Goal: Task Accomplishment & Management: Use online tool/utility

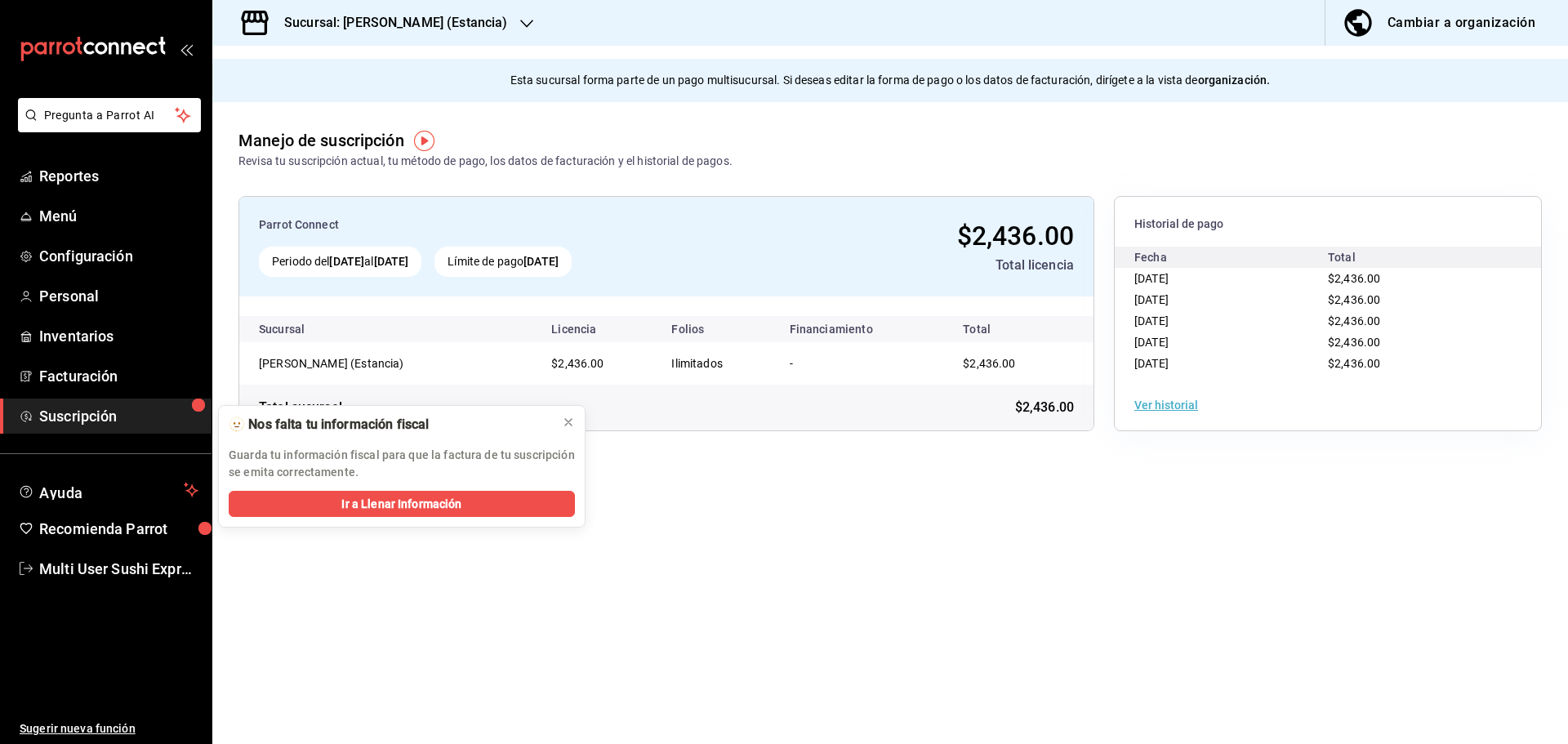
click at [445, 28] on h3 "Sucursal: [PERSON_NAME] (Estancia)" at bounding box center [389, 23] width 236 height 19
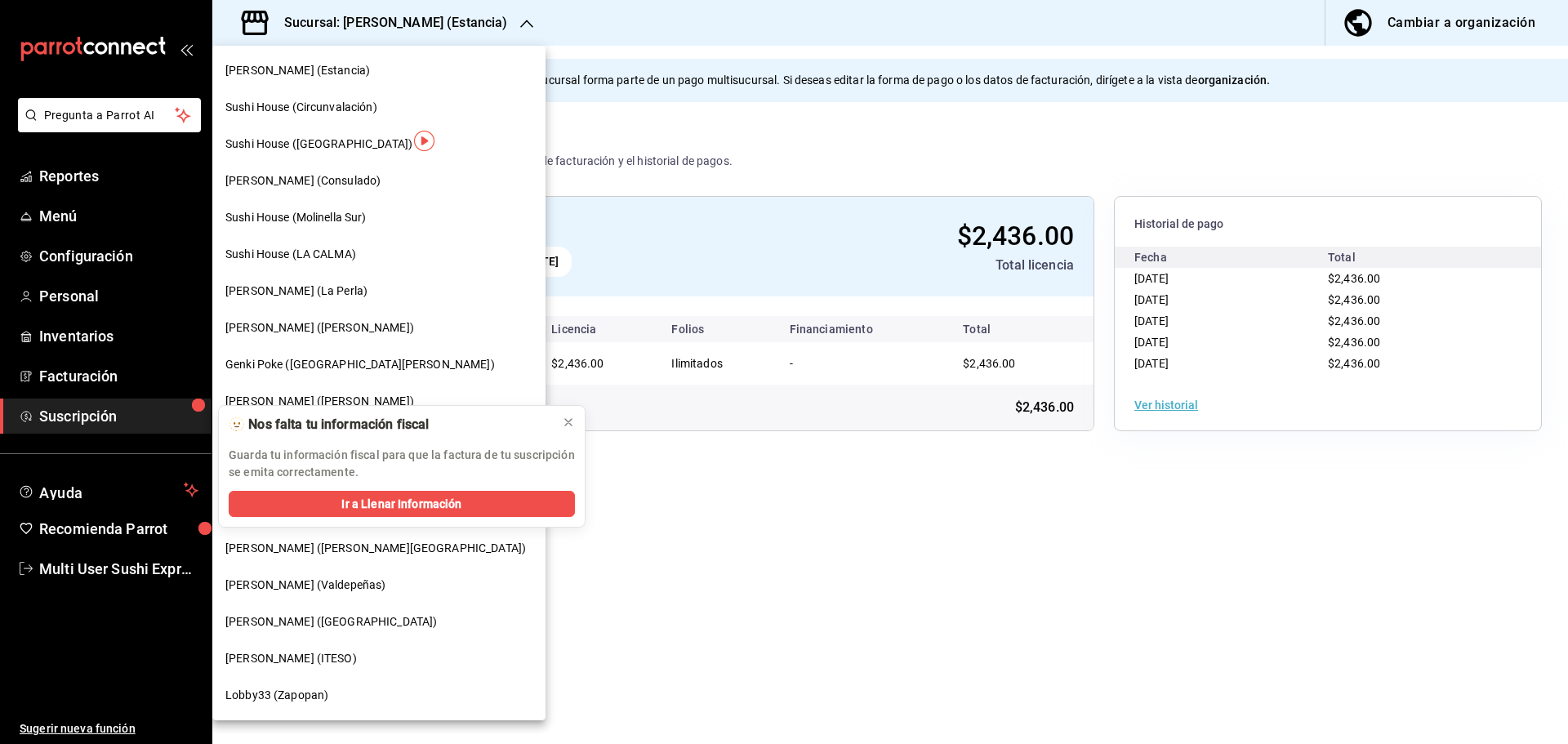
click at [339, 147] on div "Sushi House ([GEOGRAPHIC_DATA])" at bounding box center [379, 144] width 307 height 17
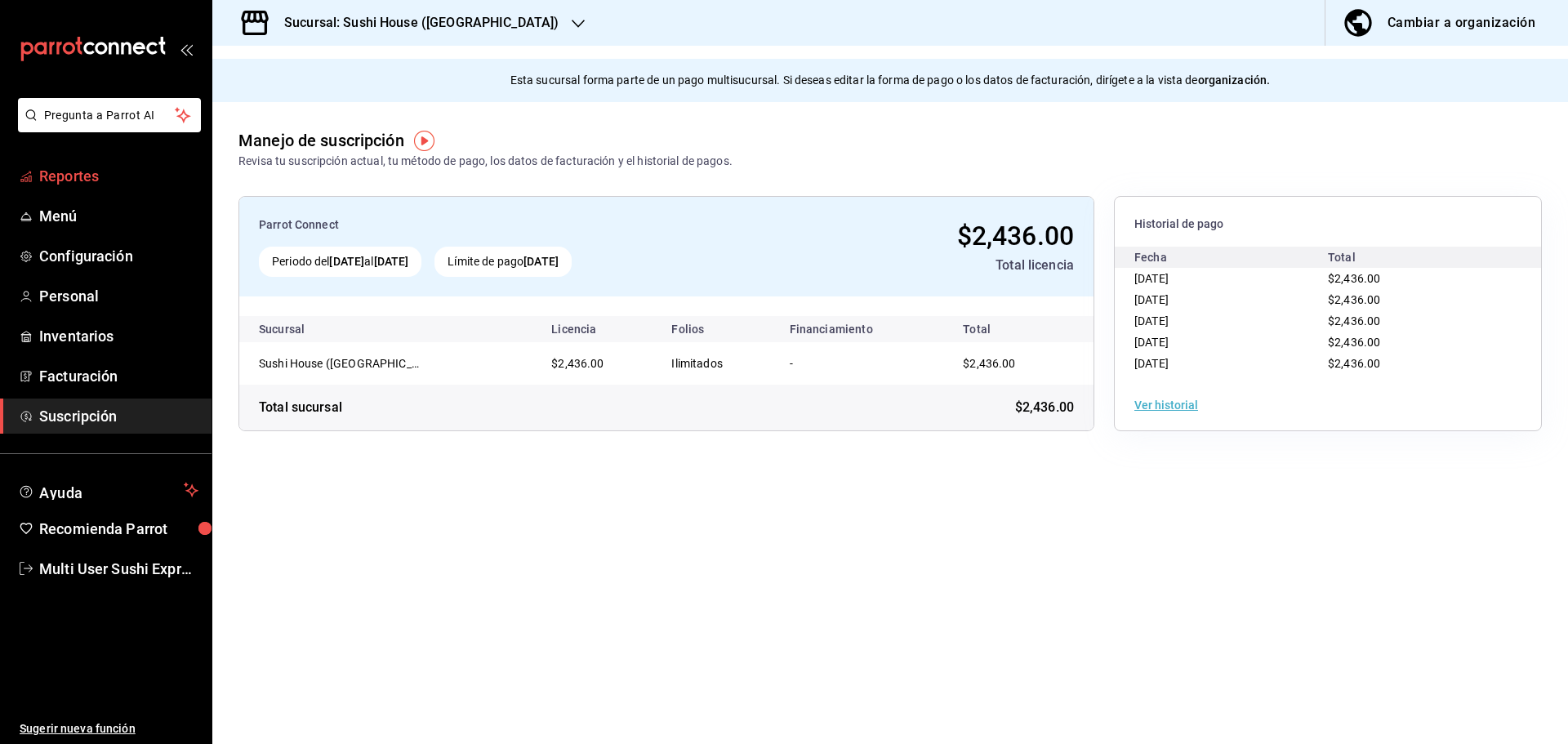
click at [92, 171] on span "Reportes" at bounding box center [119, 175] width 159 height 22
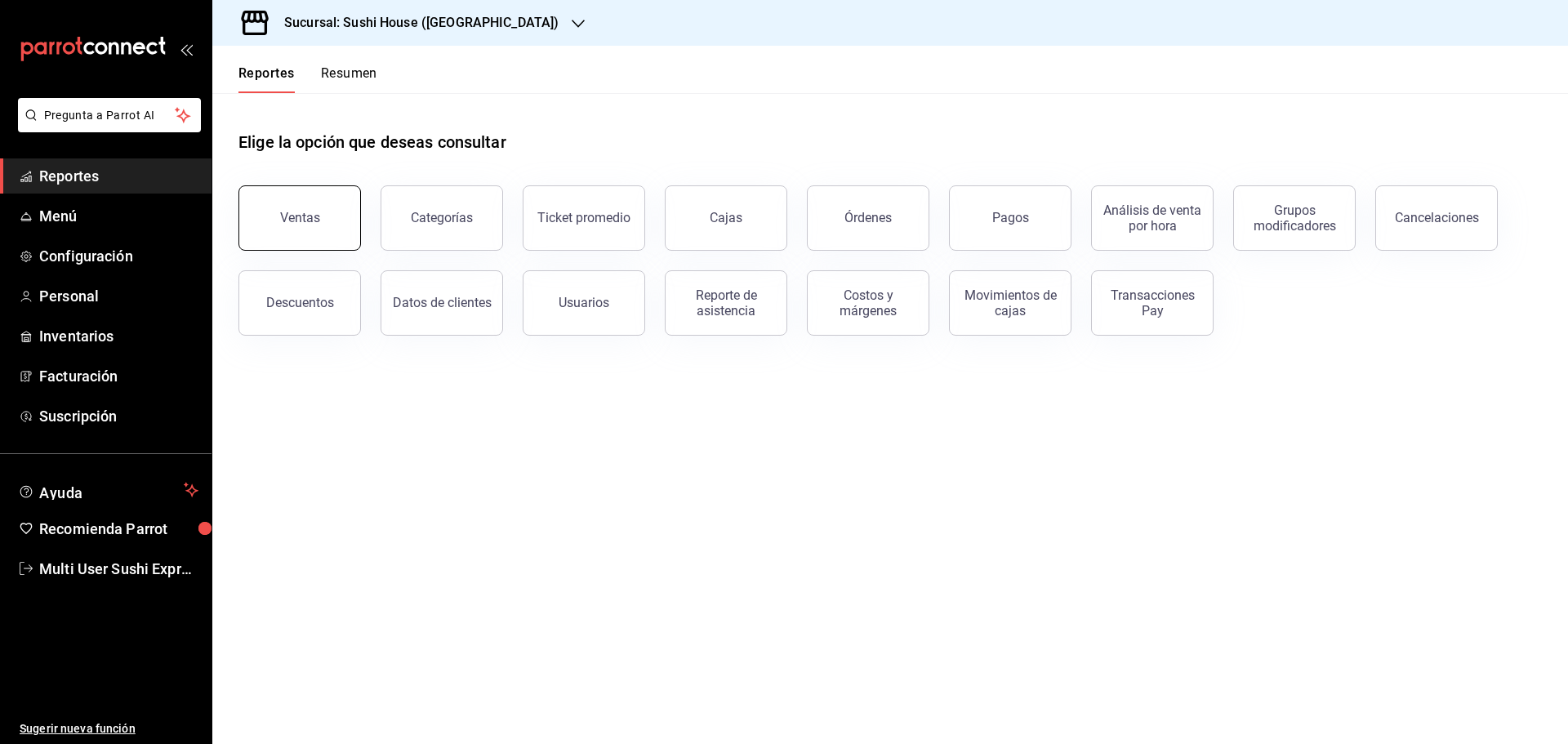
click at [299, 233] on button "Ventas" at bounding box center [299, 218] width 122 height 65
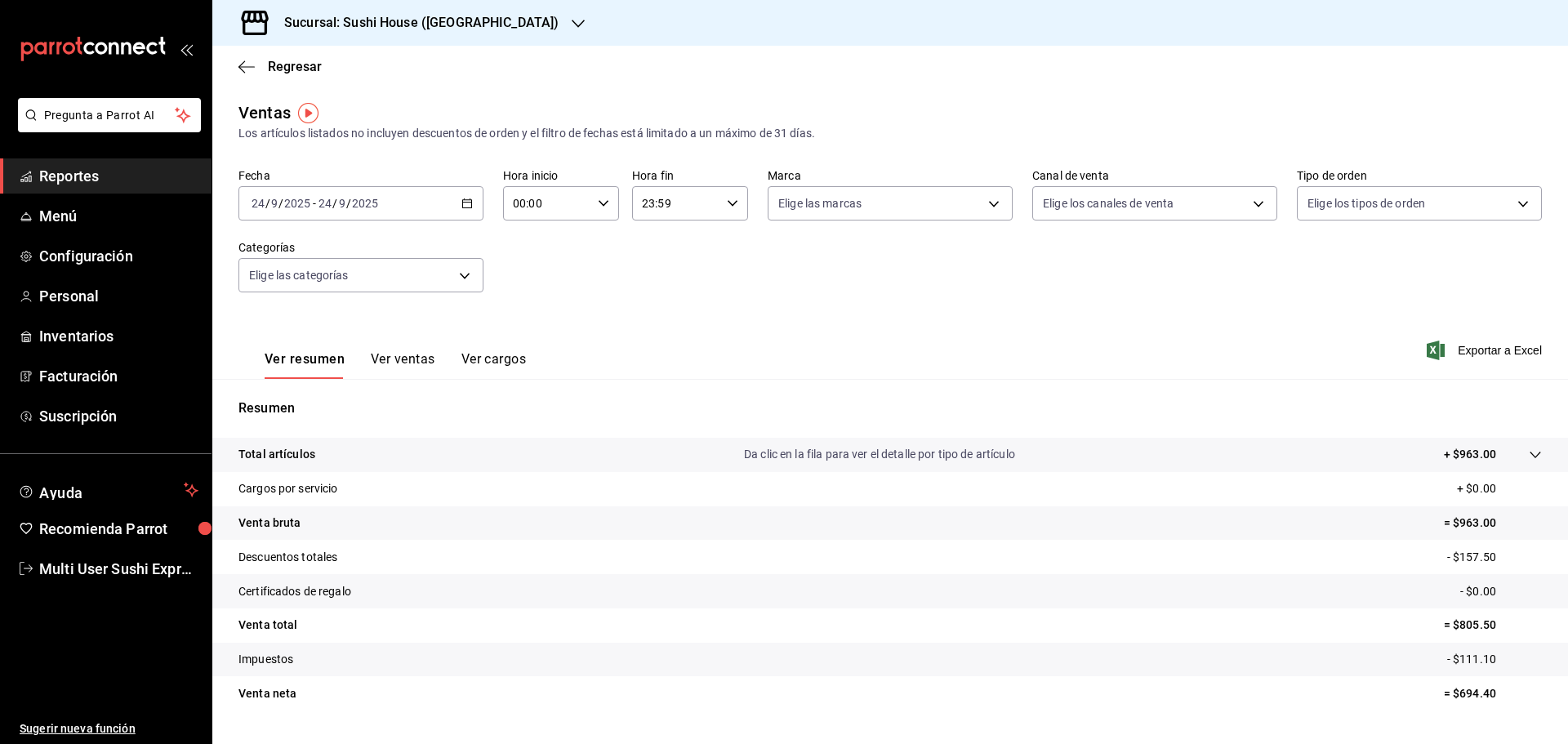
click at [369, 203] on input "2025" at bounding box center [365, 203] width 28 height 13
click at [313, 401] on span "Rango de fechas" at bounding box center [316, 399] width 127 height 17
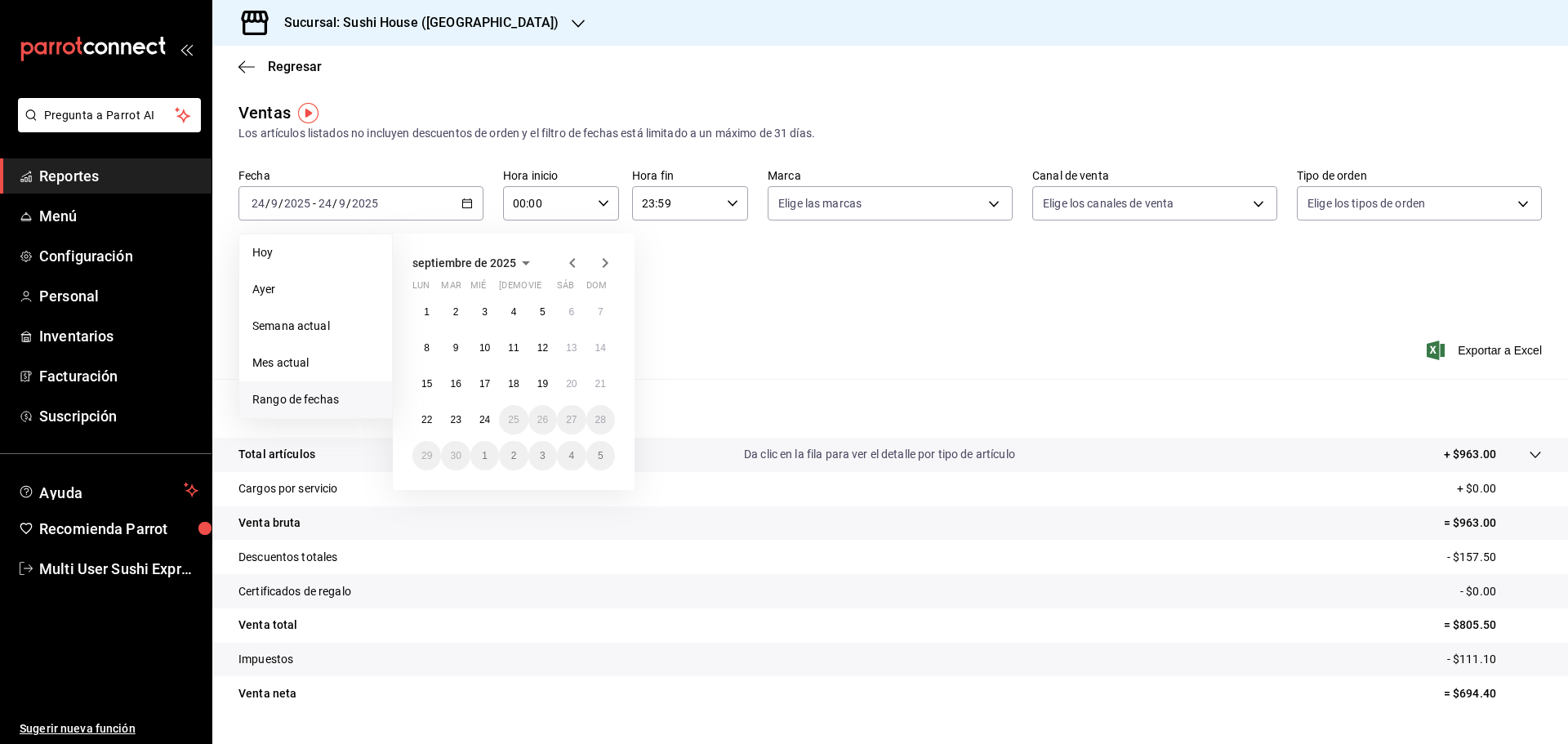
click at [526, 263] on icon "button" at bounding box center [526, 263] width 19 height 19
click at [504, 292] on abbr "febrero" at bounding box center [513, 293] width 31 height 11
click at [609, 266] on icon "button" at bounding box center [605, 263] width 19 height 19
click at [423, 344] on button "3" at bounding box center [426, 348] width 28 height 29
click at [600, 453] on abbr "30" at bounding box center [600, 455] width 11 height 11
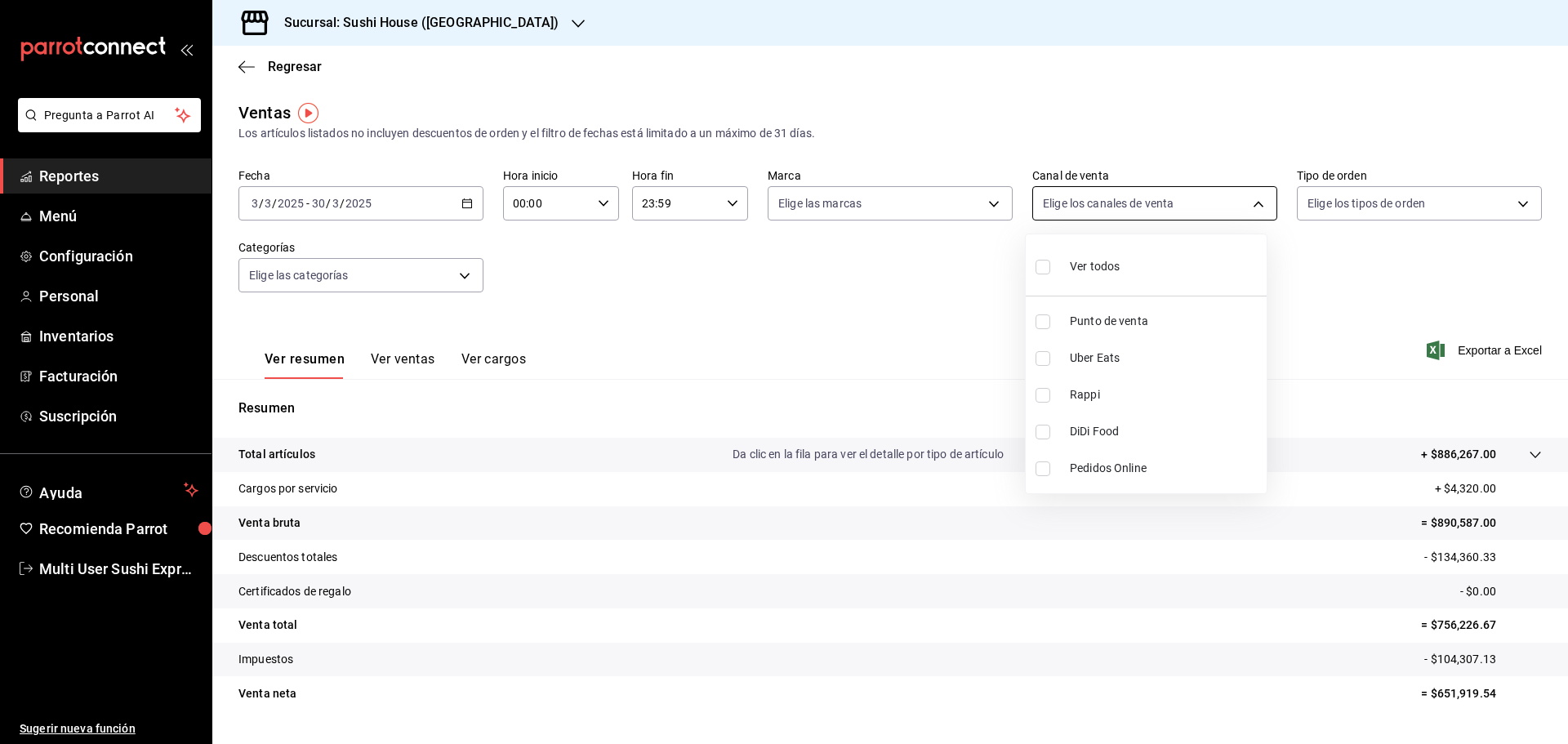
click at [1093, 206] on body "Pregunta a Parrot AI Reportes Menú Configuración Personal Inventarios Facturaci…" at bounding box center [784, 372] width 1568 height 744
click at [1039, 321] on input "checkbox" at bounding box center [1042, 321] width 15 height 15
checkbox input "true"
type input "PARROT"
click at [907, 303] on div at bounding box center [784, 372] width 1568 height 744
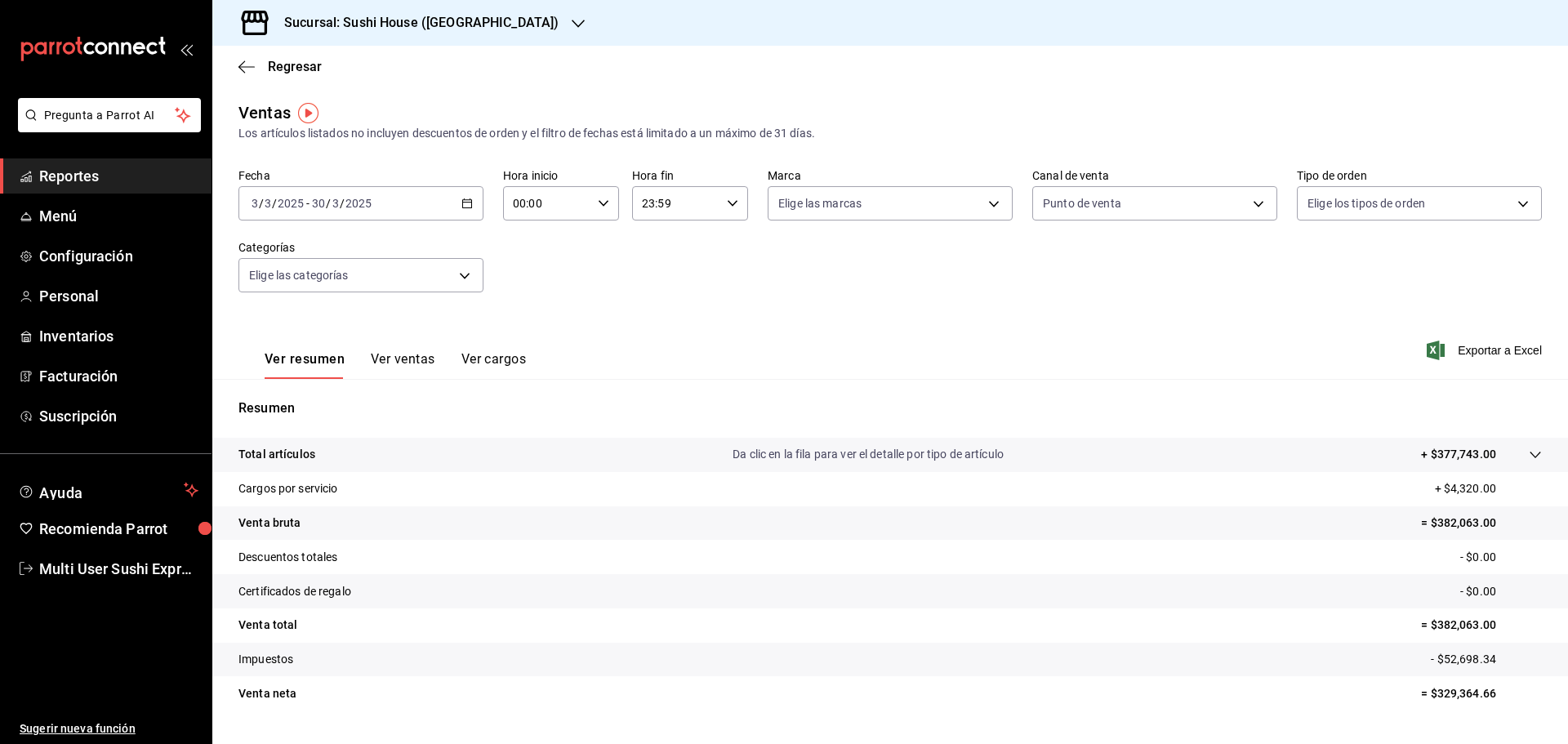
click at [352, 200] on input "2025" at bounding box center [358, 203] width 28 height 13
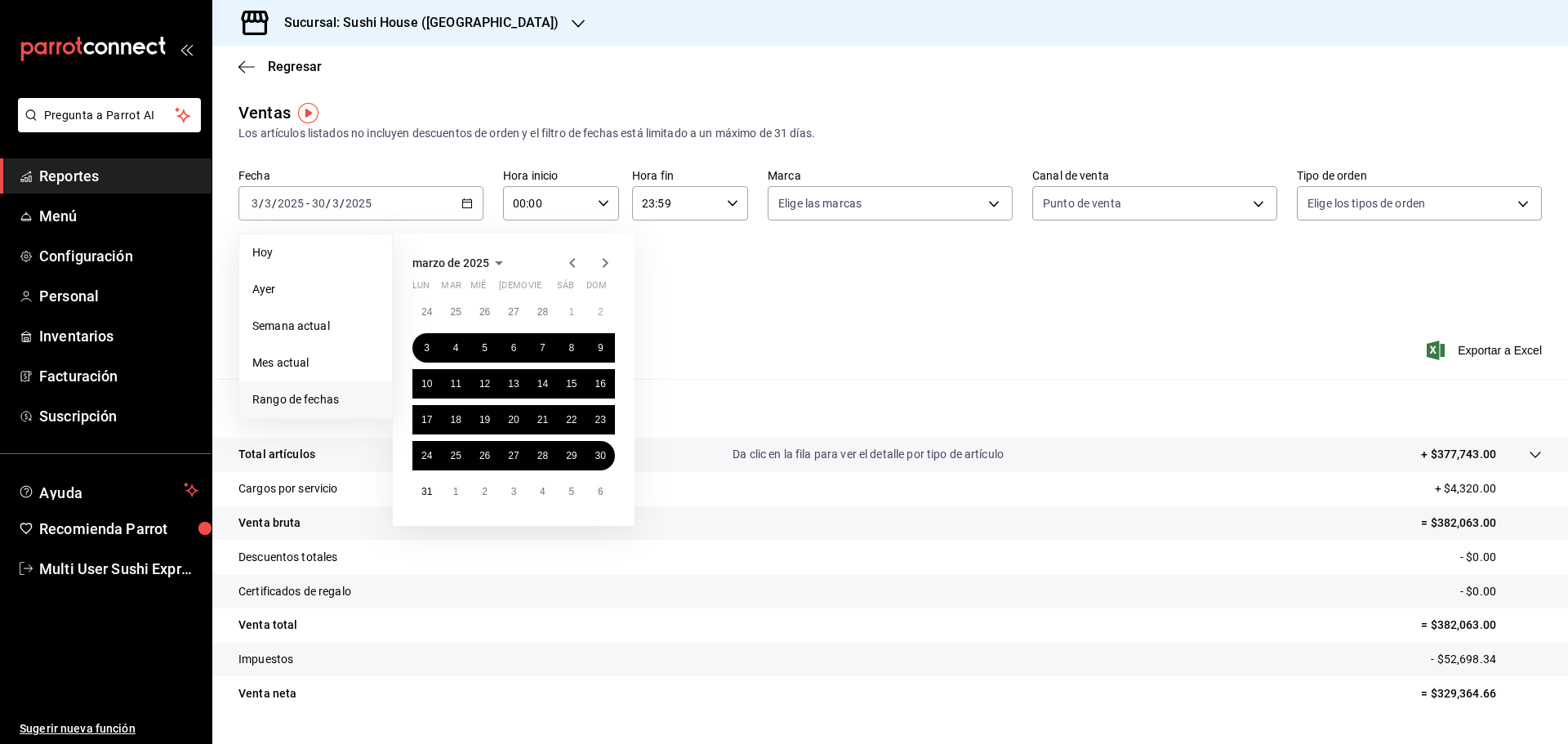
click at [602, 263] on icon "button" at bounding box center [605, 263] width 19 height 19
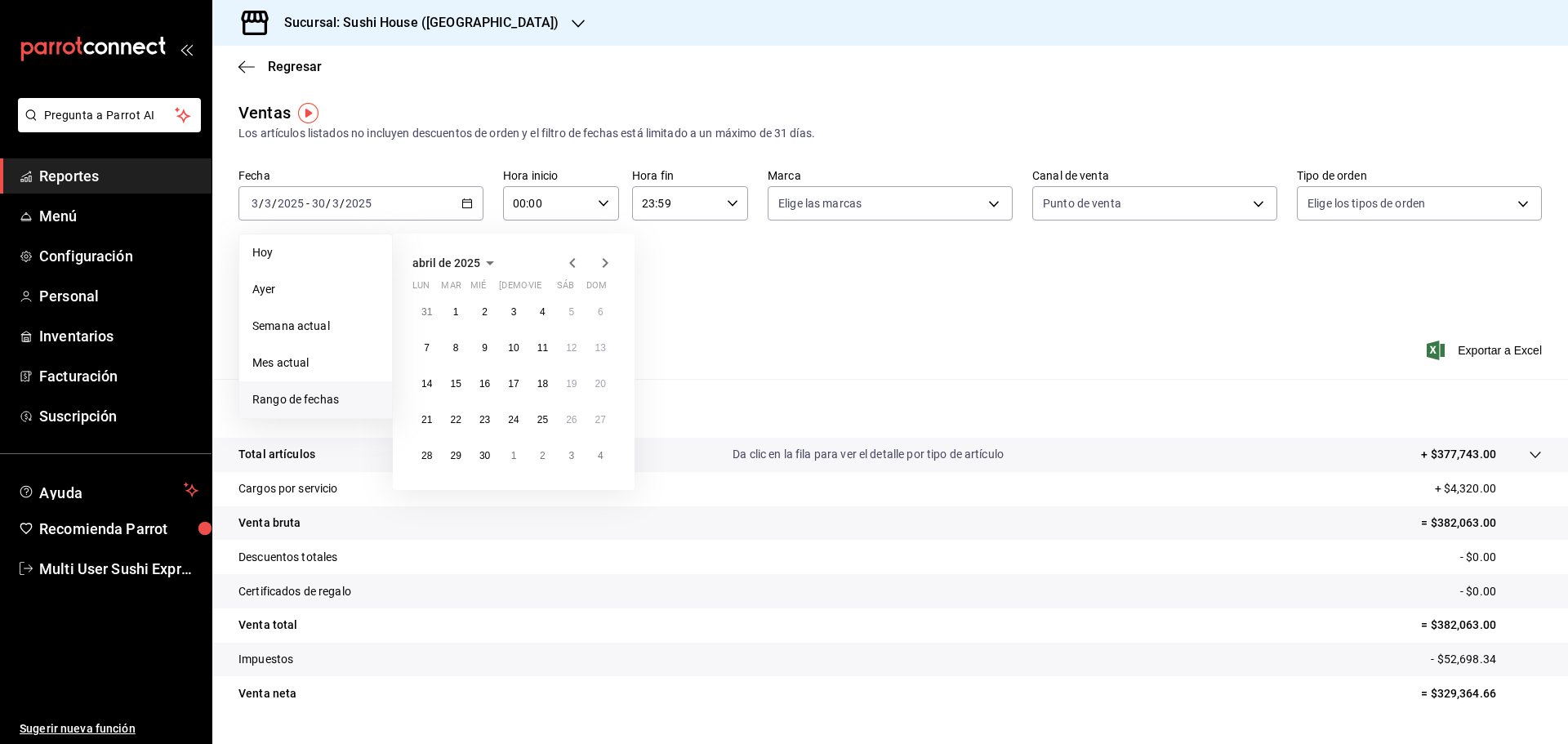
click at [602, 263] on icon "button" at bounding box center [605, 263] width 19 height 19
click at [423, 350] on button "4" at bounding box center [426, 348] width 28 height 29
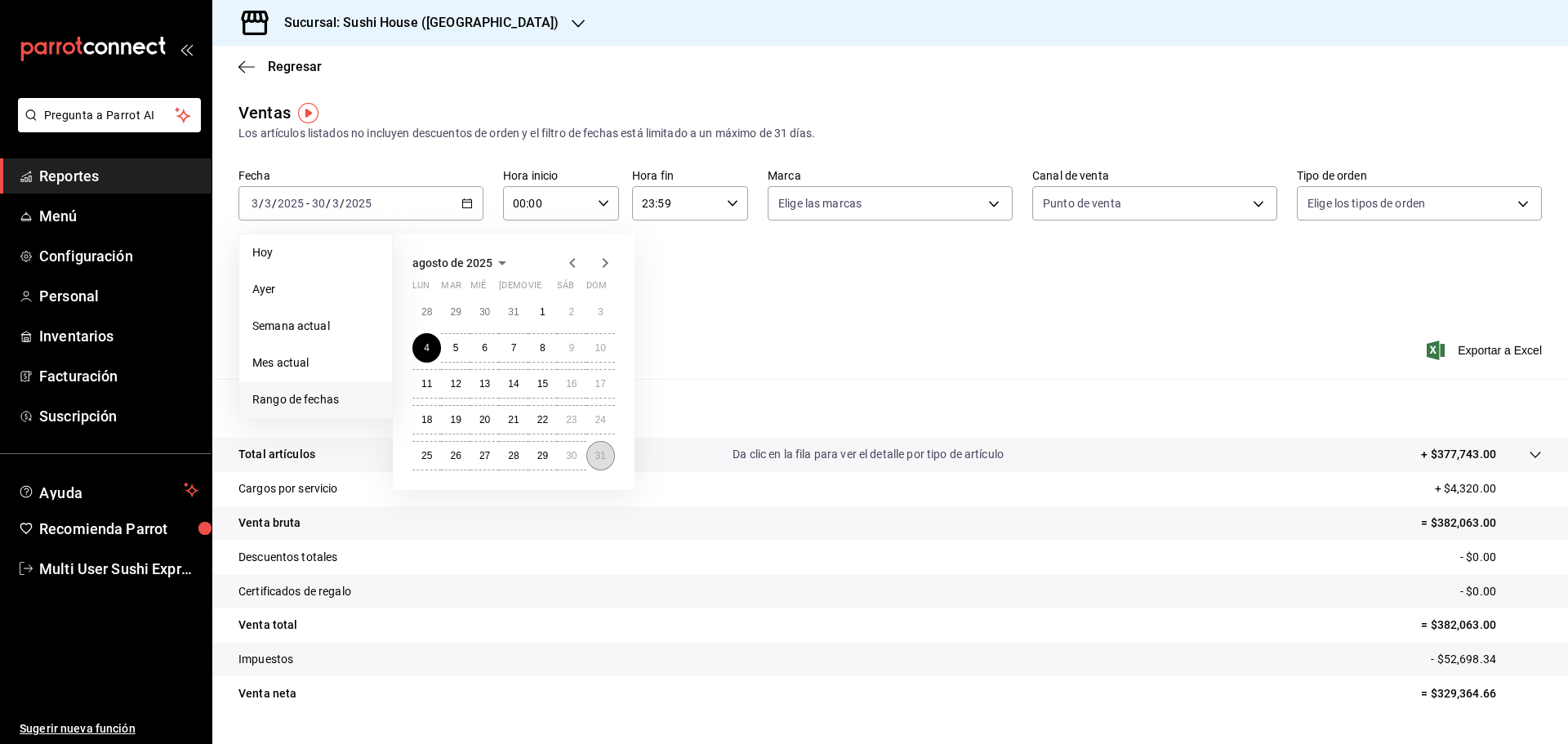
click at [603, 457] on abbr "31" at bounding box center [600, 455] width 11 height 11
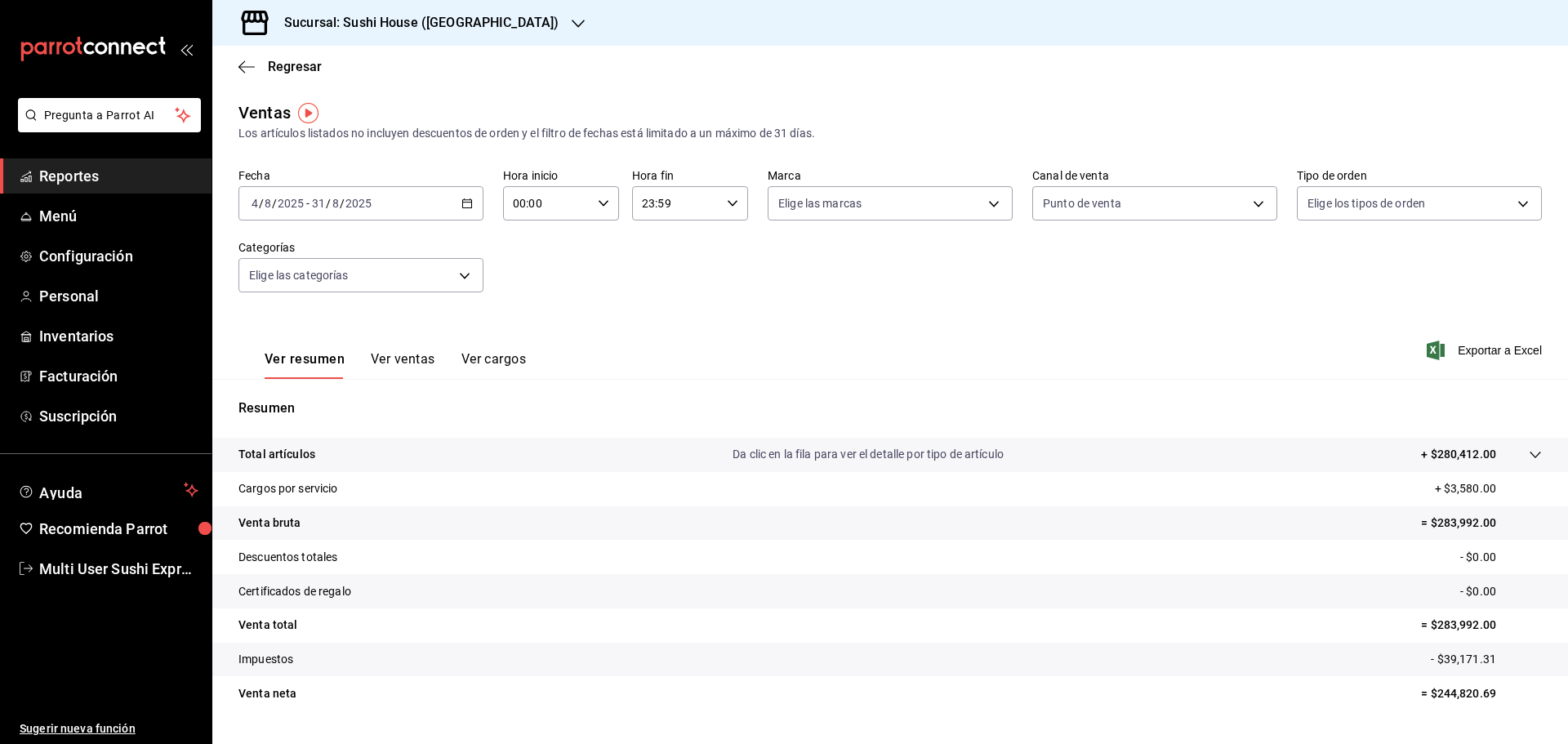
click at [366, 201] on input "2025" at bounding box center [358, 203] width 28 height 13
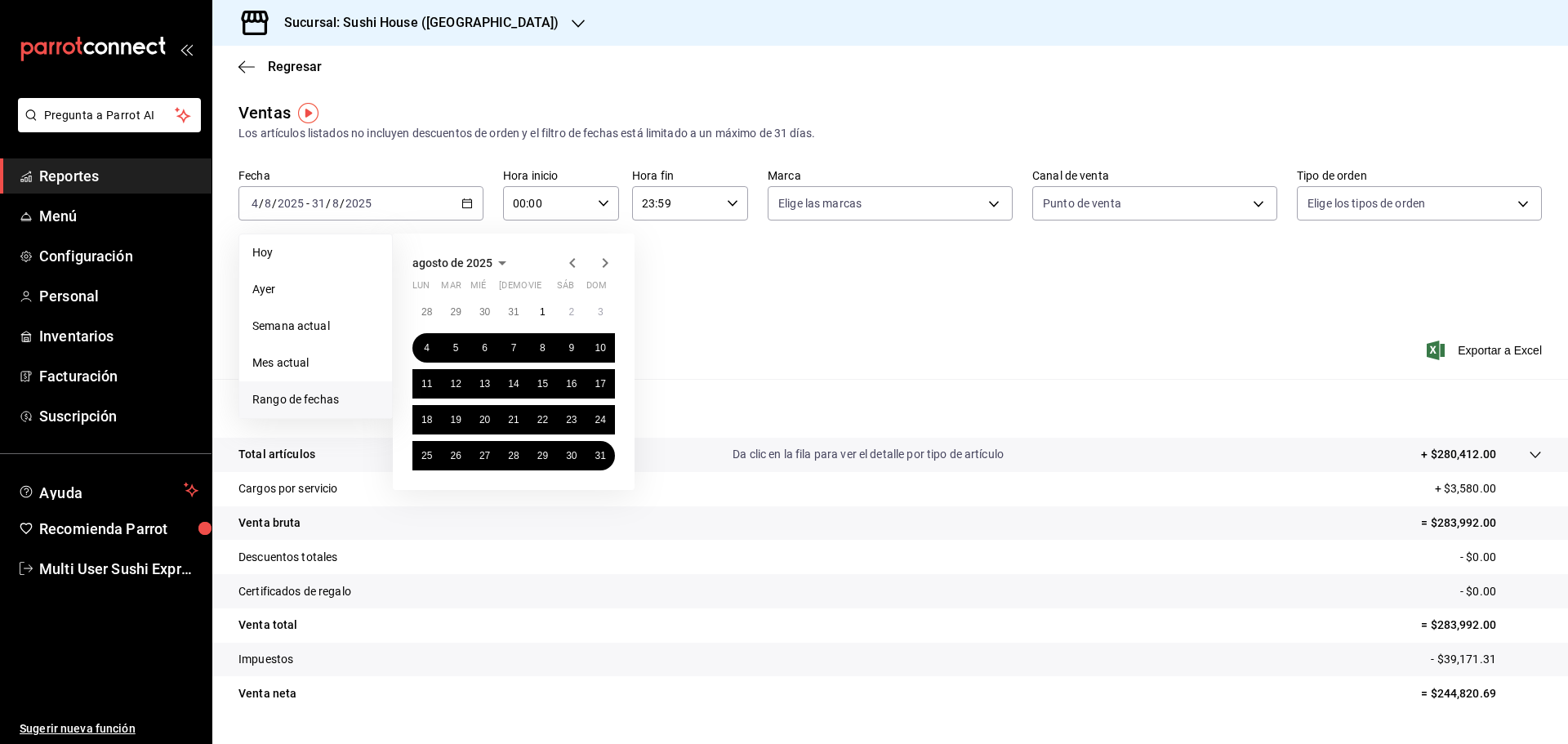
click at [599, 260] on icon "button" at bounding box center [605, 263] width 19 height 19
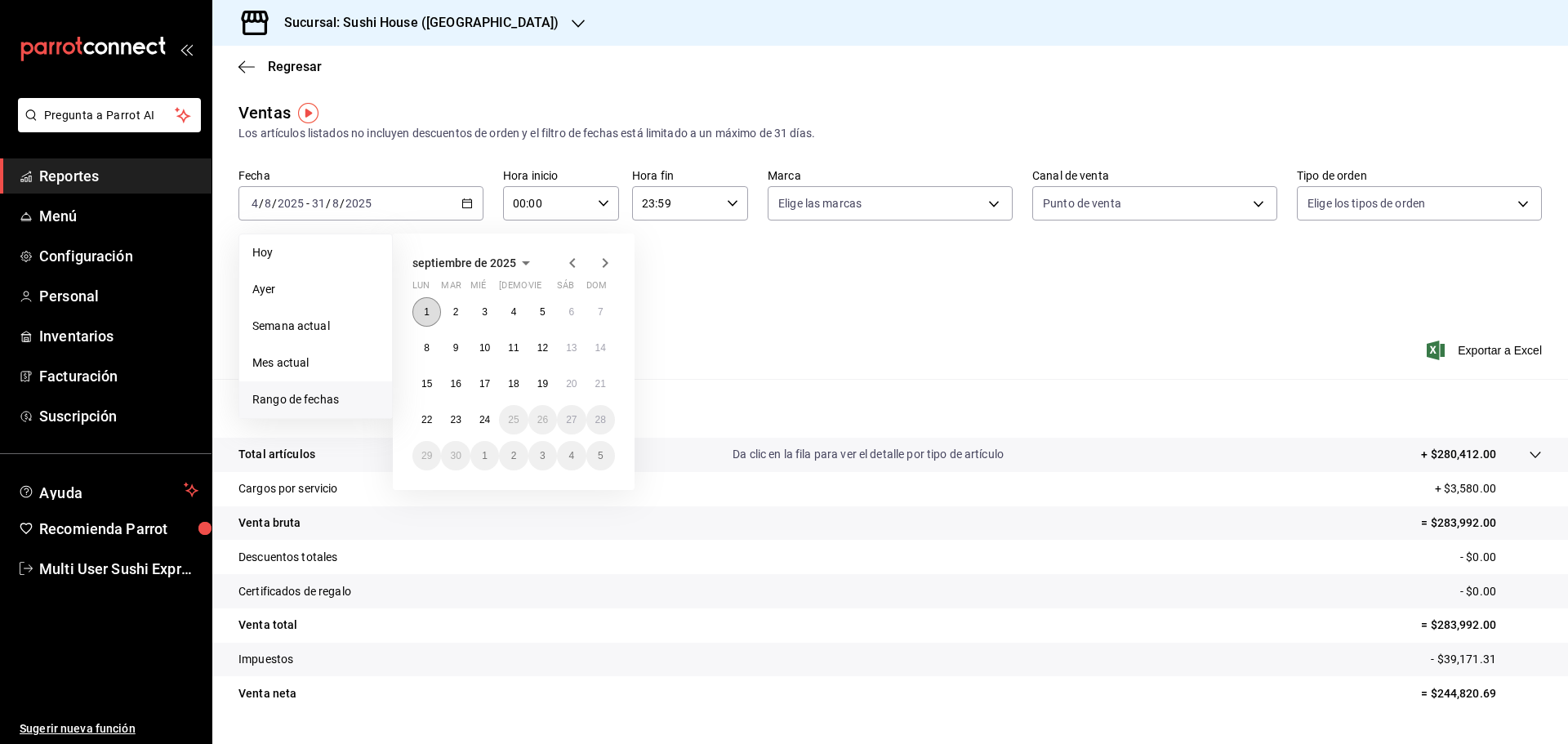
click at [425, 313] on abbr "1" at bounding box center [426, 312] width 5 height 11
click at [602, 379] on abbr "21" at bounding box center [600, 384] width 11 height 11
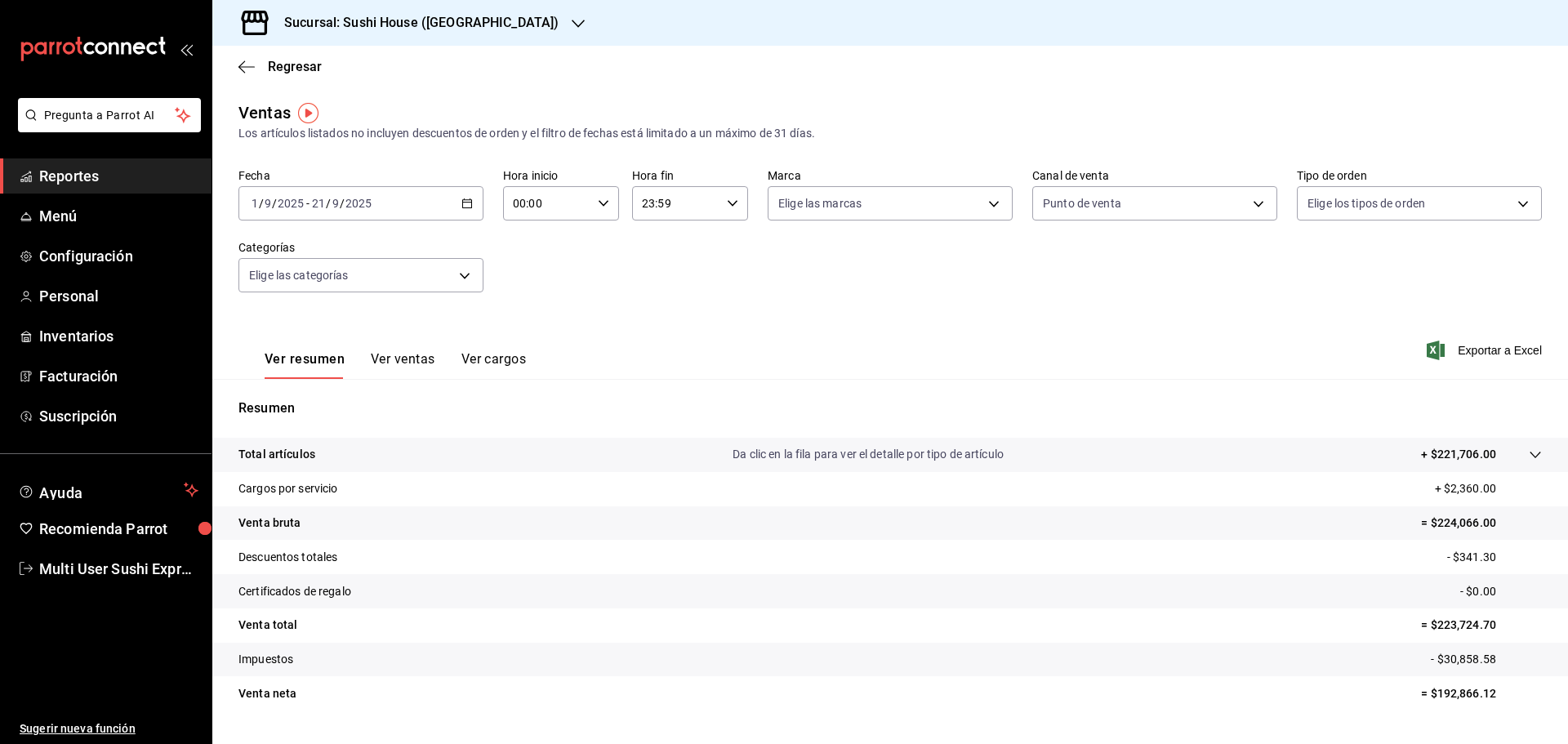
click at [1353, 333] on div "Ver resumen Ver ventas Ver cargos Exportar a Excel" at bounding box center [890, 345] width 1356 height 67
